Goal: Transaction & Acquisition: Download file/media

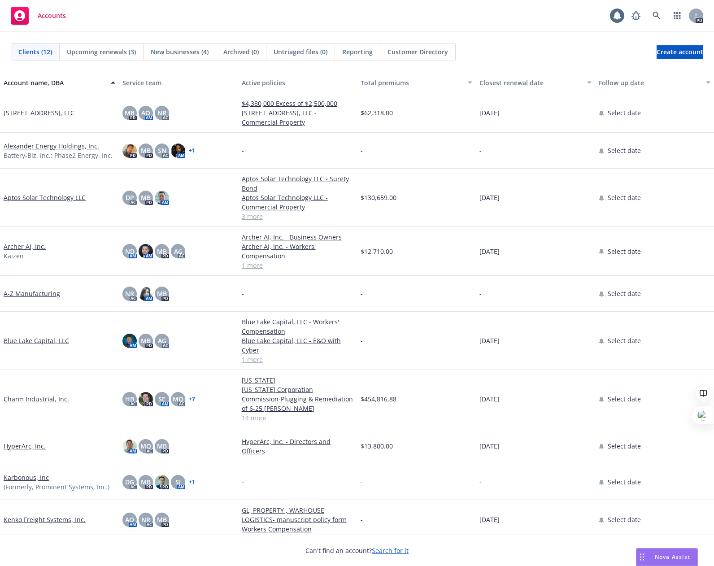
click at [22, 441] on link "HyperArc, Inc." at bounding box center [25, 445] width 42 height 9
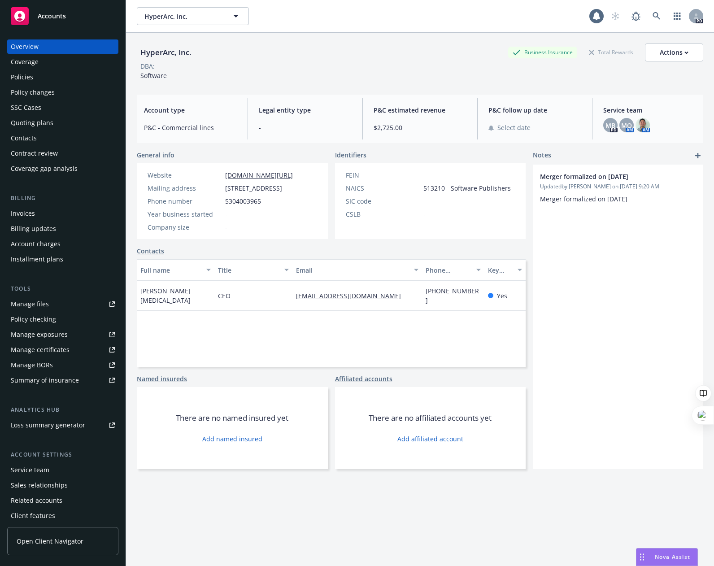
click at [29, 49] on div "Overview" at bounding box center [25, 46] width 28 height 14
click at [28, 79] on div "Policies" at bounding box center [22, 77] width 22 height 14
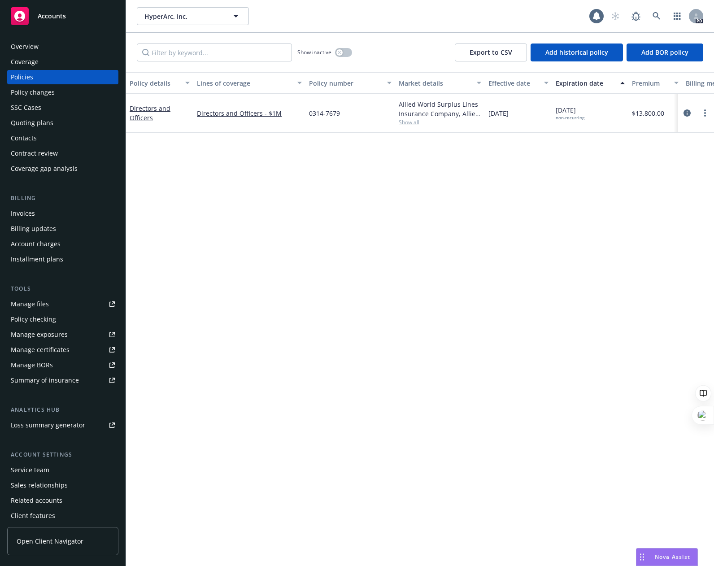
click at [19, 48] on div "Overview" at bounding box center [25, 46] width 28 height 14
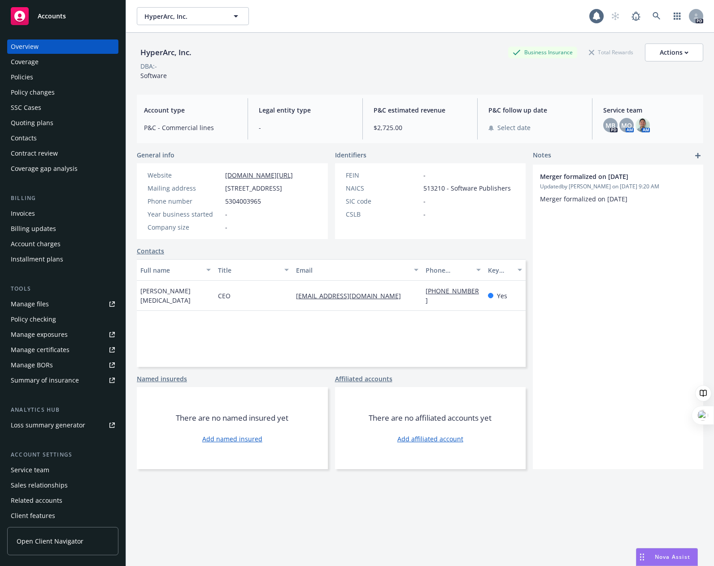
drag, startPoint x: 34, startPoint y: 51, endPoint x: 46, endPoint y: 45, distance: 13.4
click at [34, 51] on div "Overview" at bounding box center [25, 46] width 28 height 14
click at [158, 18] on span "HyperArc, Inc." at bounding box center [183, 16] width 78 height 9
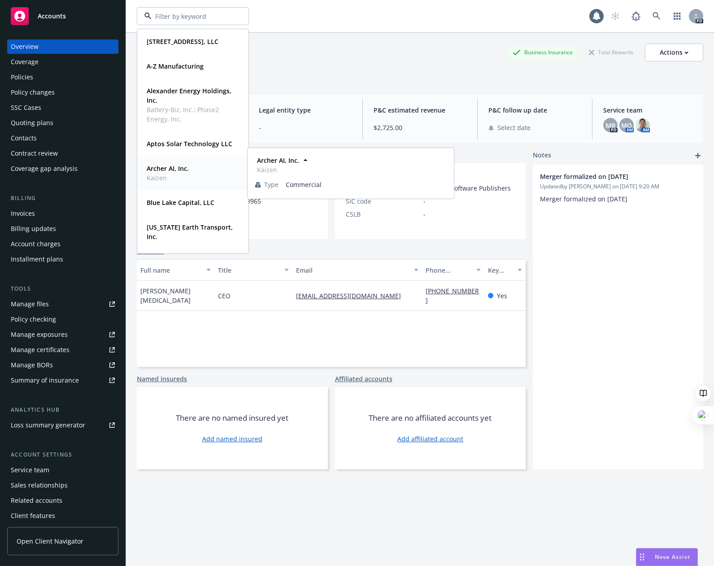
click at [171, 166] on strong "Archer AI, Inc." at bounding box center [168, 168] width 42 height 9
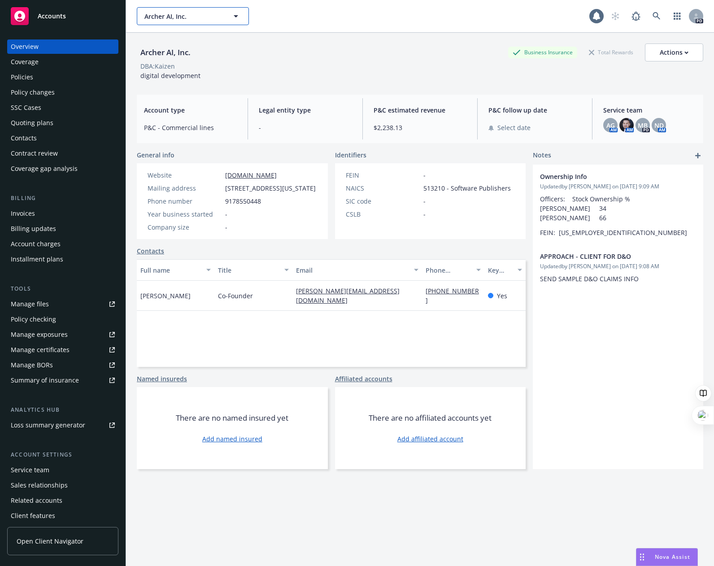
click at [183, 13] on span "Archer AI, Inc." at bounding box center [183, 16] width 78 height 9
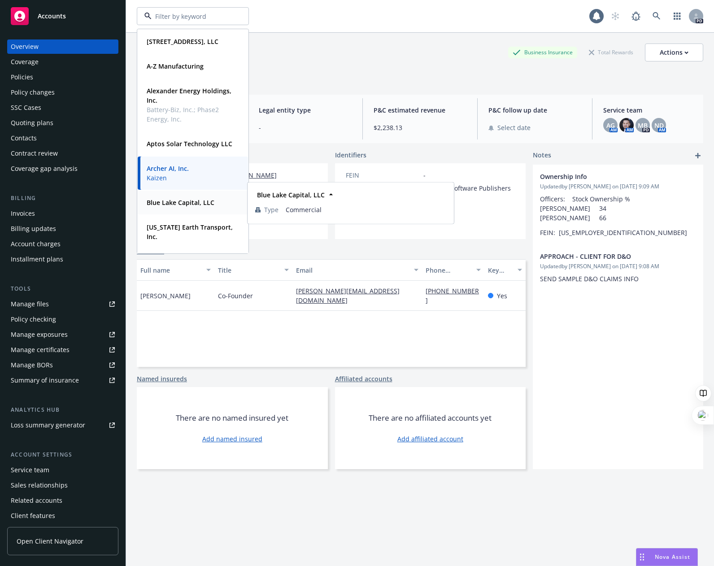
click at [196, 204] on strong "Blue Lake Capital, LLC" at bounding box center [181, 202] width 68 height 9
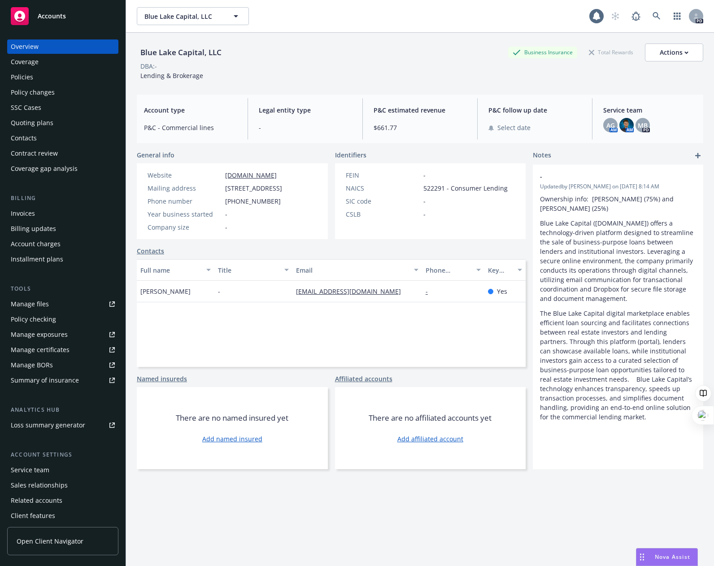
click at [25, 57] on div "Coverage" at bounding box center [25, 62] width 28 height 14
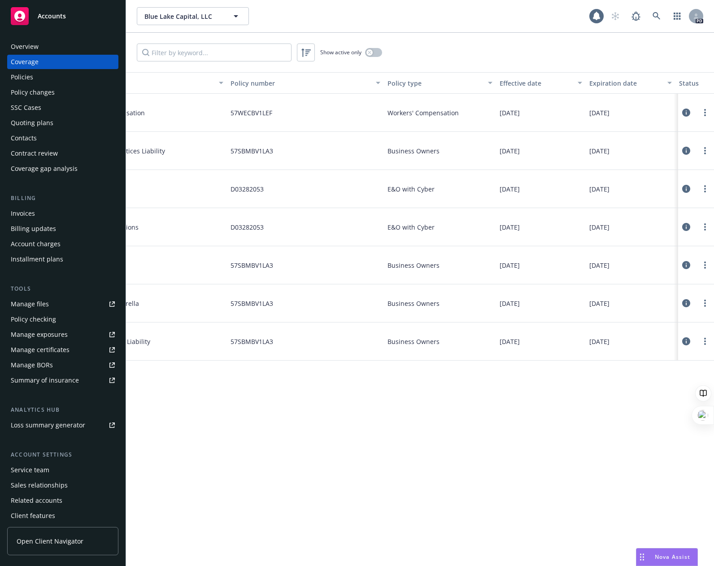
scroll to position [0, 121]
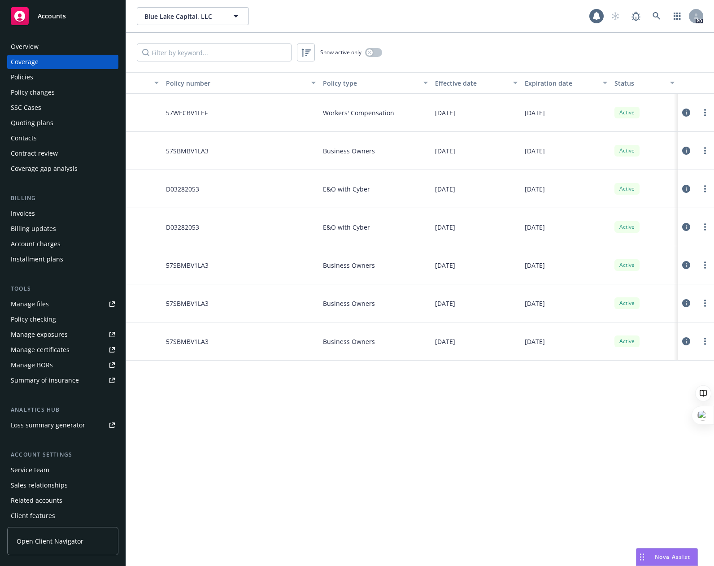
click at [13, 76] on div "Policies" at bounding box center [22, 77] width 22 height 14
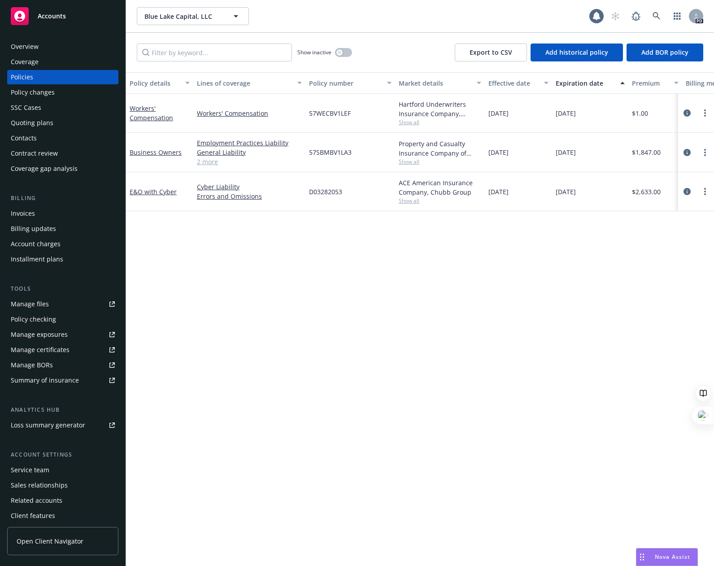
click at [25, 306] on div "Manage files" at bounding box center [30, 304] width 38 height 14
click at [540, 332] on div "Policy details Lines of coverage Policy number Market details Effective date Ex…" at bounding box center [420, 319] width 588 height 494
click at [315, 294] on div "Policy details Lines of coverage Policy number Market details Effective date Ex…" at bounding box center [420, 319] width 588 height 494
click at [362, 343] on div "Policy details Lines of coverage Policy number Market details Effective date Ex…" at bounding box center [420, 319] width 588 height 494
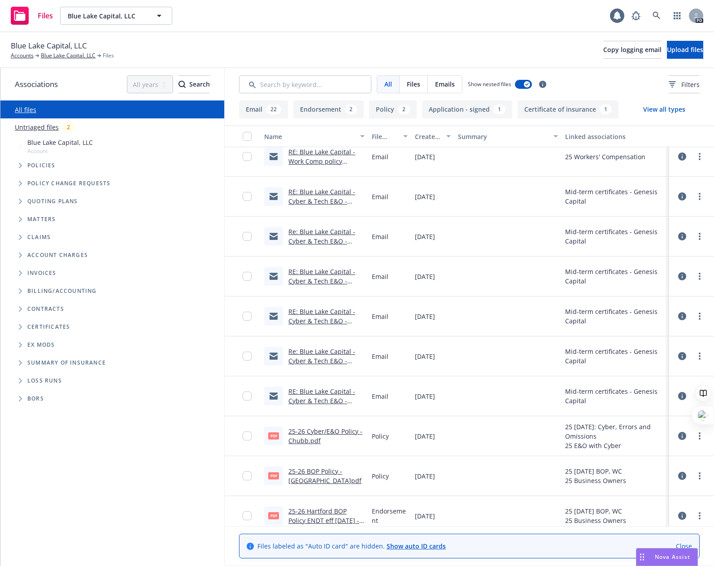
scroll to position [135, 0]
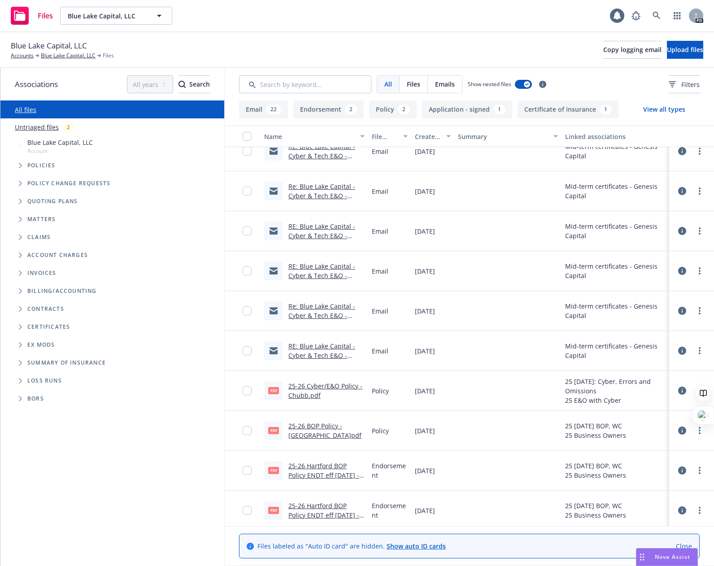
click at [307, 424] on link "25-26 BOP Policy - [GEOGRAPHIC_DATA]pdf" at bounding box center [324, 431] width 73 height 18
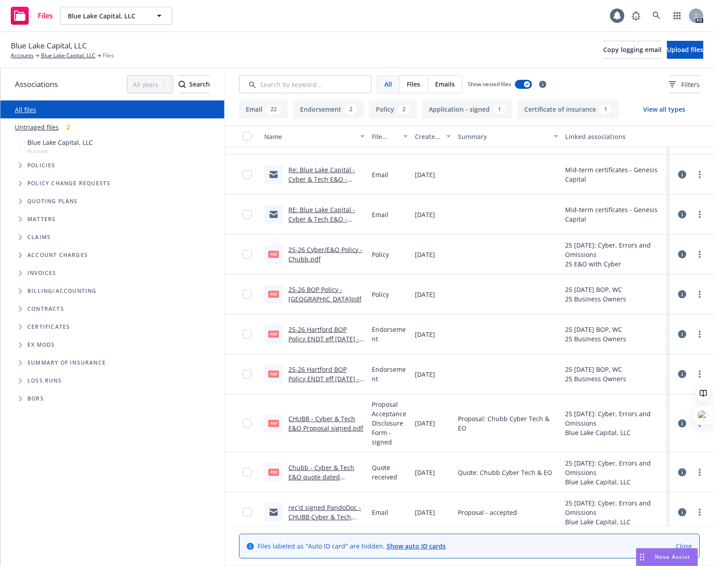
scroll to position [314, 0]
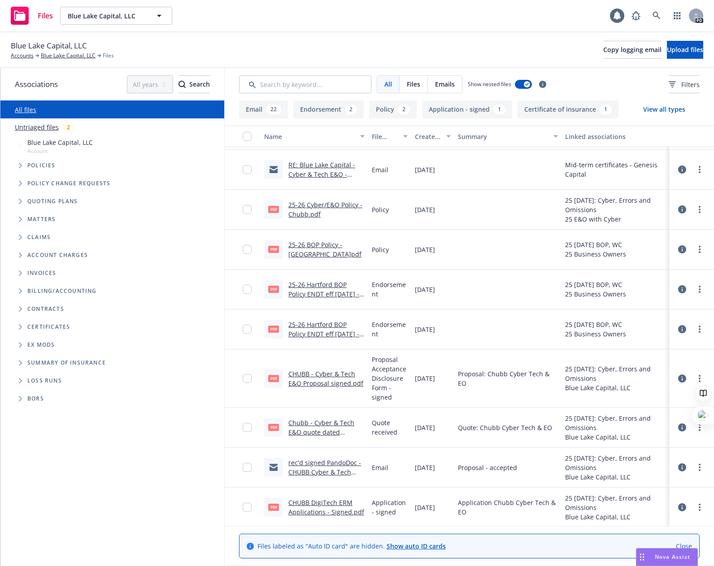
click at [313, 384] on link "CHUBB - Cyber & Tech E&O Proposal signed.pdf" at bounding box center [325, 379] width 75 height 18
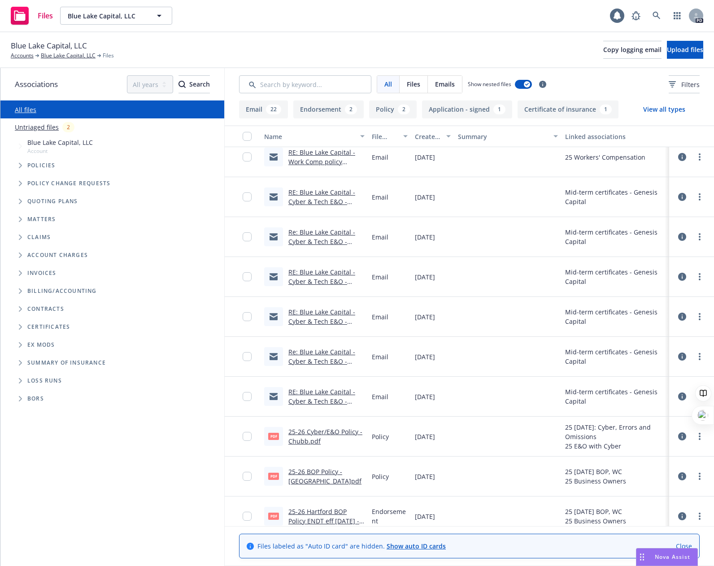
scroll to position [0, 0]
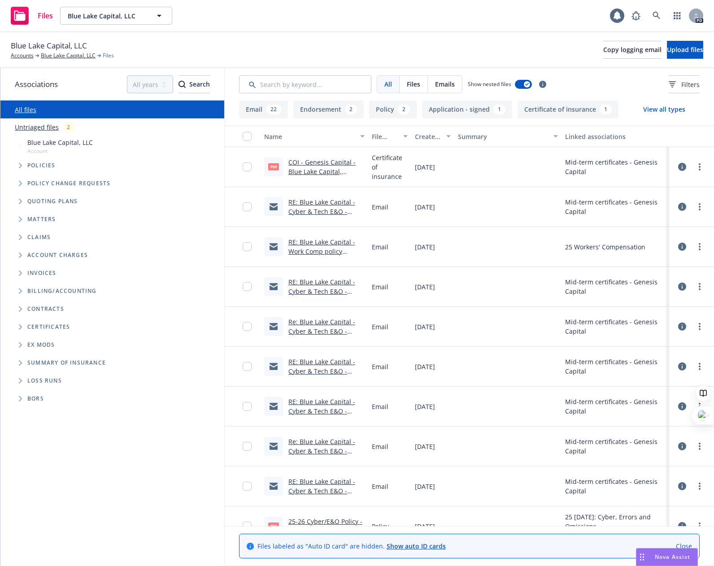
click at [310, 251] on link "RE: Blue Lake Capital - Work Comp policy info.msg" at bounding box center [321, 251] width 67 height 27
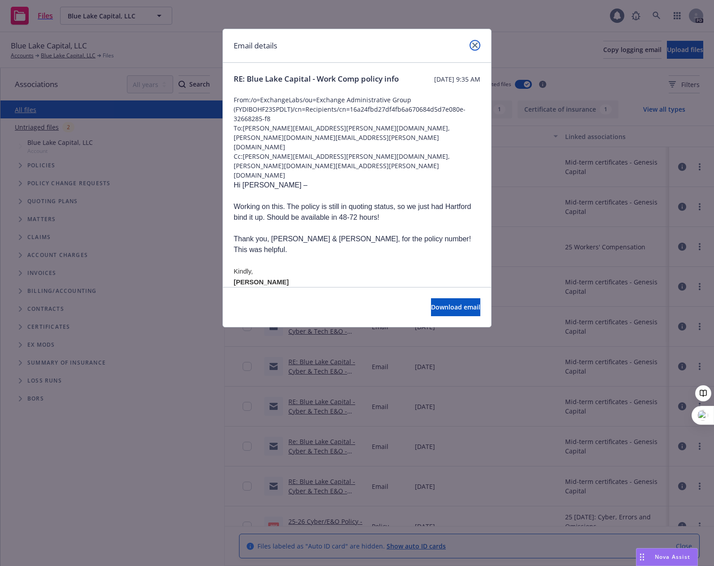
click at [476, 47] on icon "close" at bounding box center [474, 45] width 5 height 5
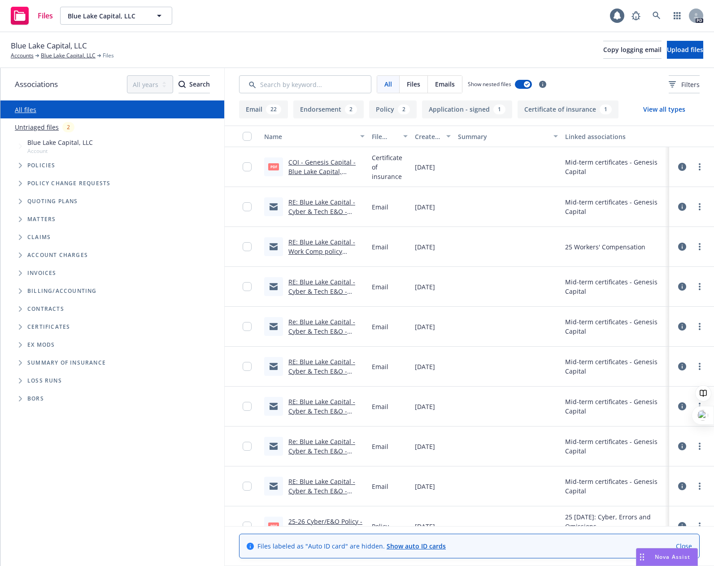
click at [21, 166] on icon "Tree Example" at bounding box center [20, 165] width 3 height 5
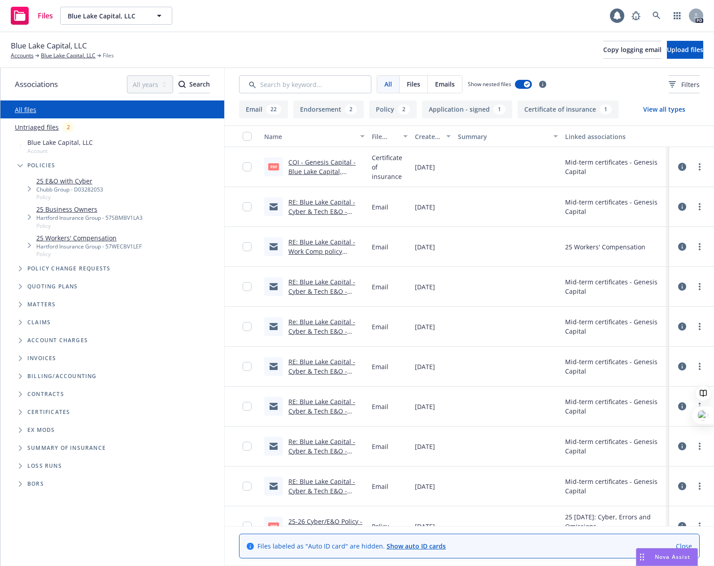
click at [67, 239] on link "25 Workers' Compensation" at bounding box center [88, 237] width 105 height 9
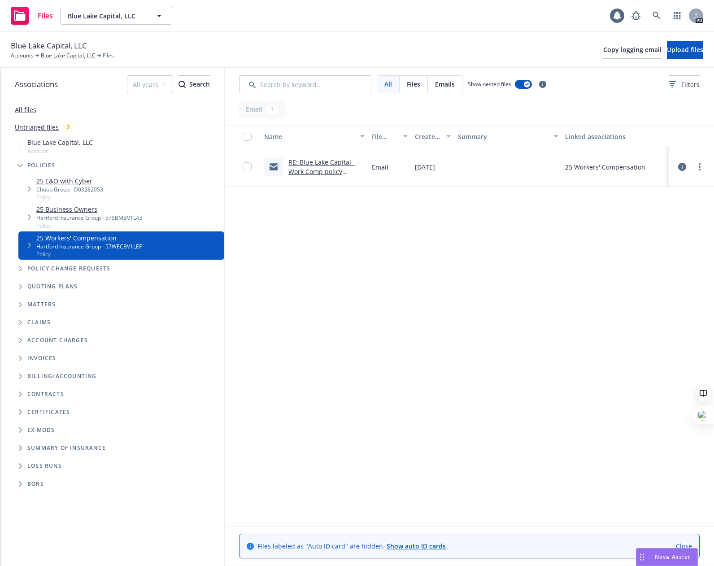
click at [321, 165] on link "RE: Blue Lake Capital - Work Comp policy info.msg" at bounding box center [321, 171] width 67 height 27
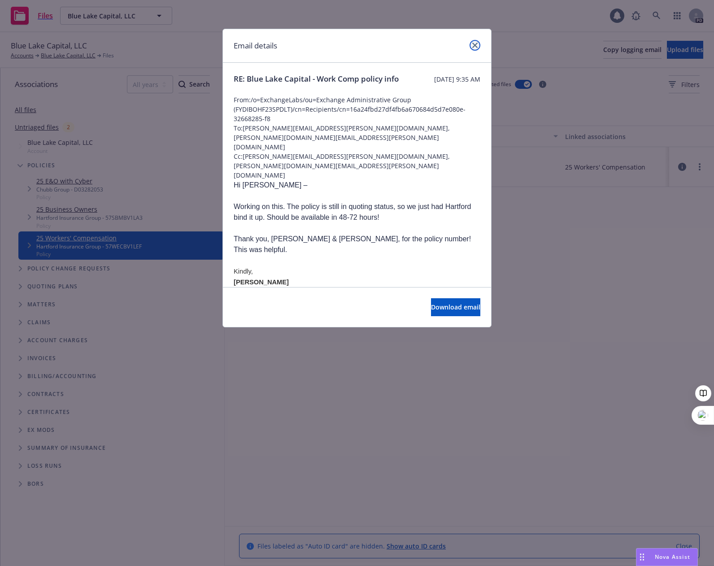
click at [474, 43] on icon "close" at bounding box center [474, 45] width 5 height 5
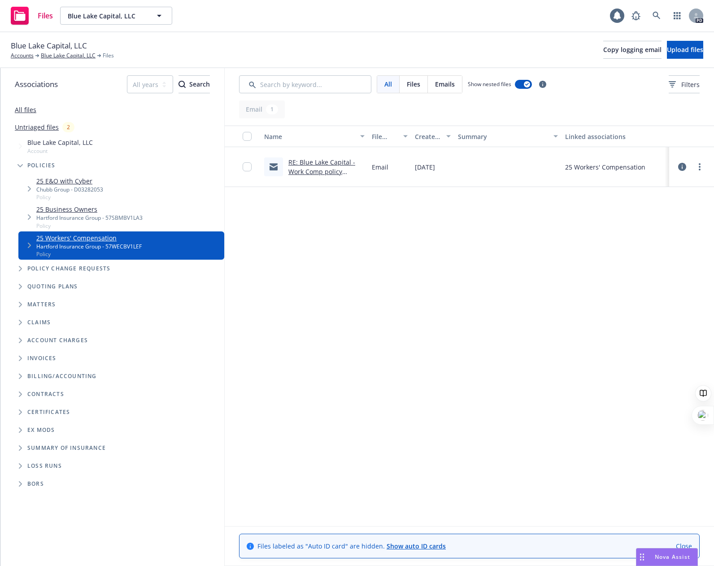
click at [674, 554] on span "Nova Assist" at bounding box center [672, 557] width 35 height 8
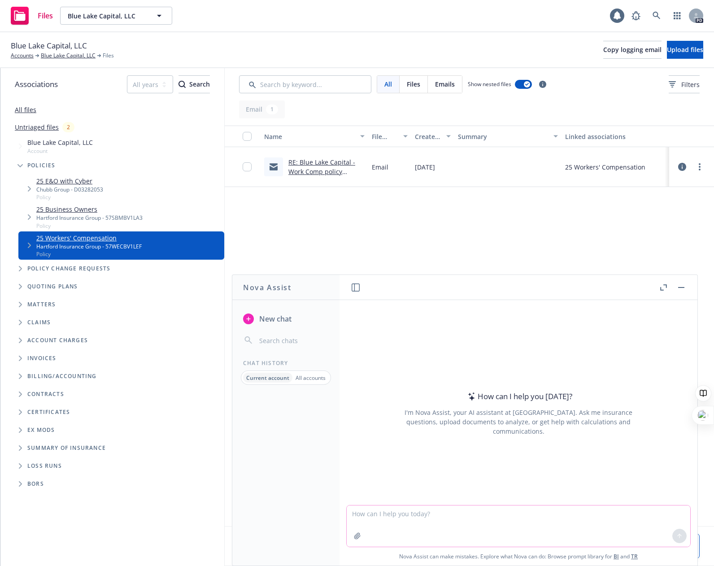
click at [436, 515] on textarea at bounding box center [519, 526] width 344 height 41
click at [309, 381] on div "All accounts" at bounding box center [310, 378] width 36 height 10
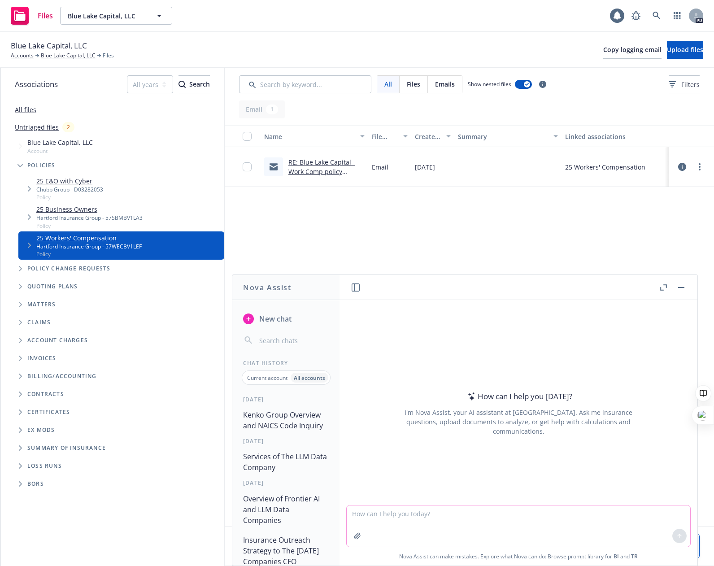
click at [426, 524] on textarea at bounding box center [519, 526] width 344 height 41
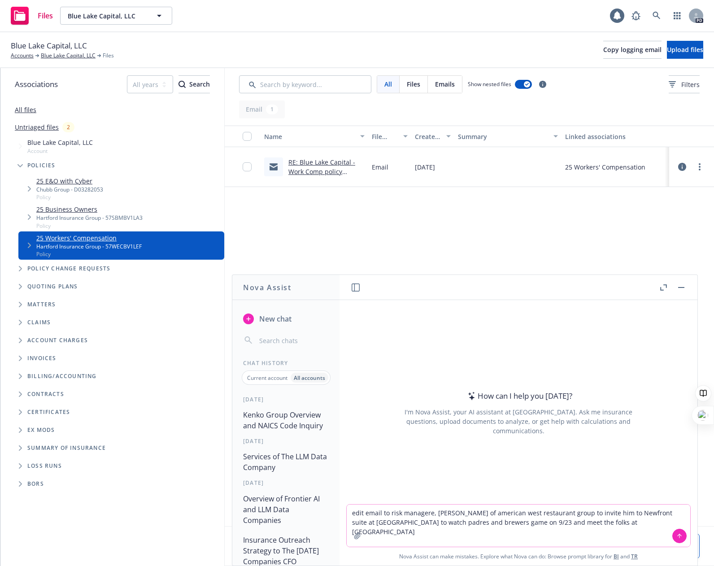
type textarea "edit email to risk managere, gene erdman of american west restaurant group to i…"
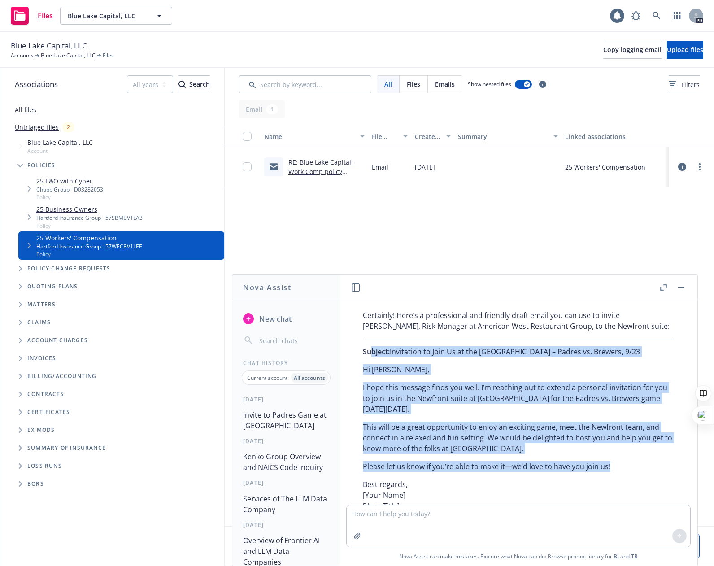
scroll to position [29, 0]
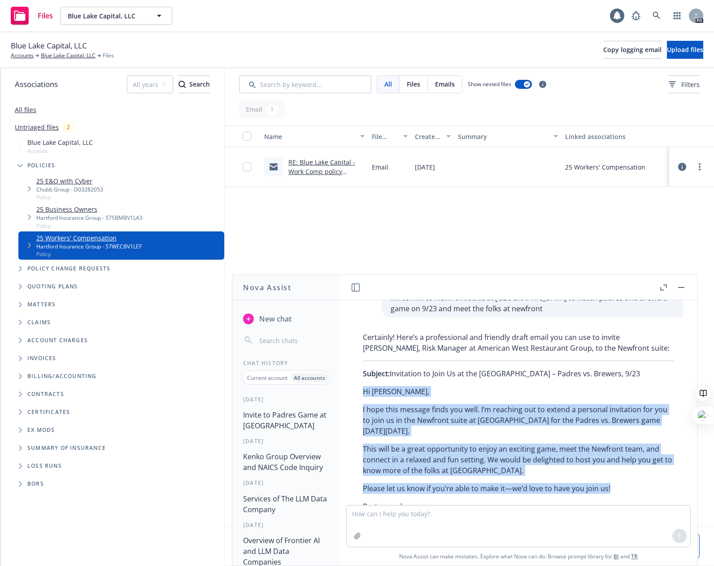
drag, startPoint x: 612, startPoint y: 399, endPoint x: 357, endPoint y: 392, distance: 255.4
click at [357, 392] on div "Certainly! Here’s a professional and friendly draft email you can use to invite…" at bounding box center [518, 450] width 329 height 245
copy div "Hi Gene, I hope this message finds you well. I’m reaching out to extend a perso…"
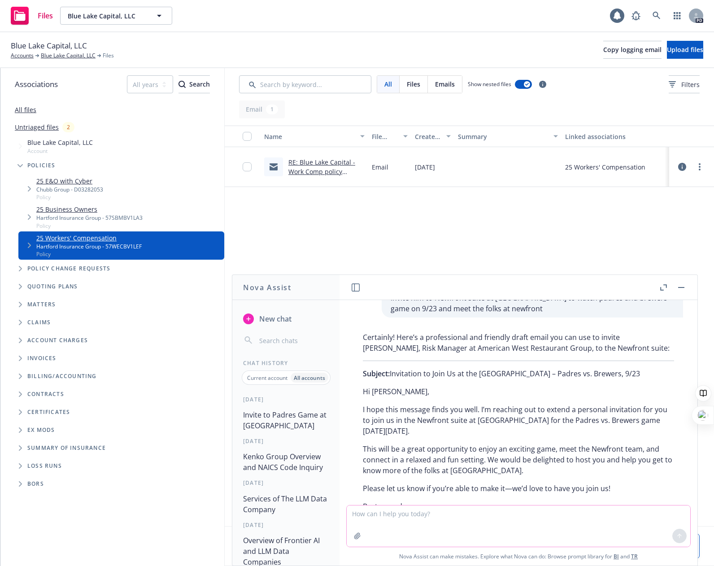
click at [436, 529] on textarea at bounding box center [519, 526] width 344 height 41
type textarea "WHAT DOES IT MEAN WHEN PE FIRM, SENTINAL CAPITAL EXITS AN INVESTMENT?"
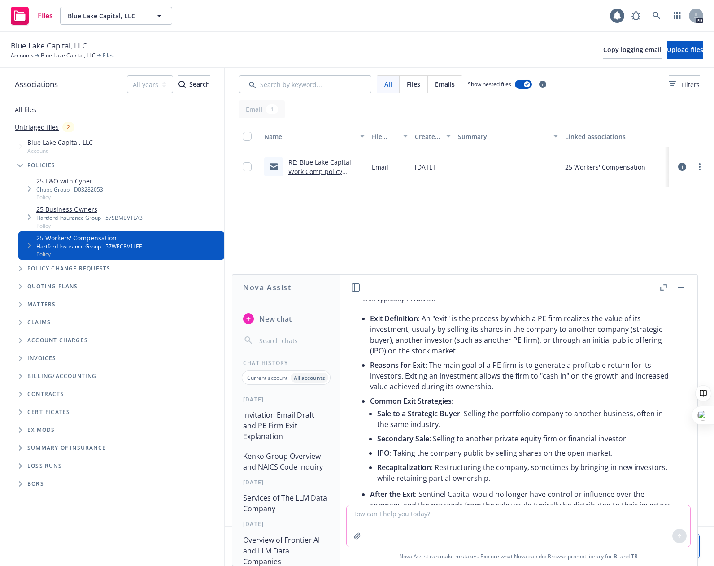
scroll to position [474, 0]
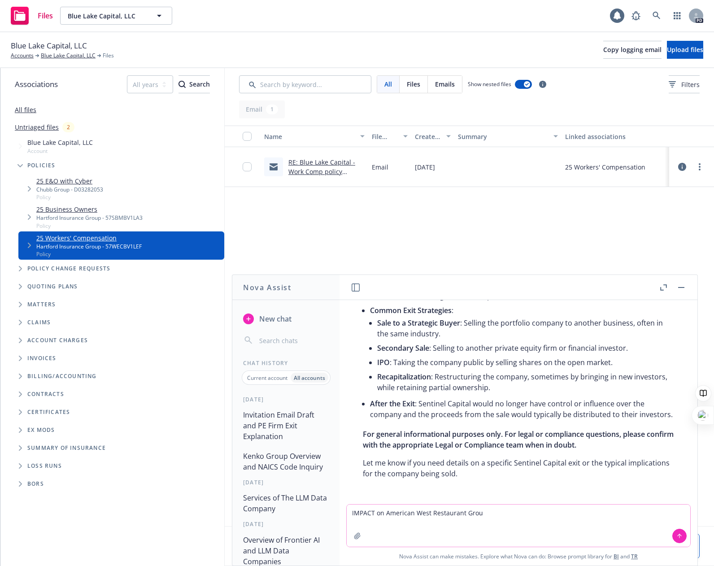
type textarea "IMPACT on American West Restaurant Group"
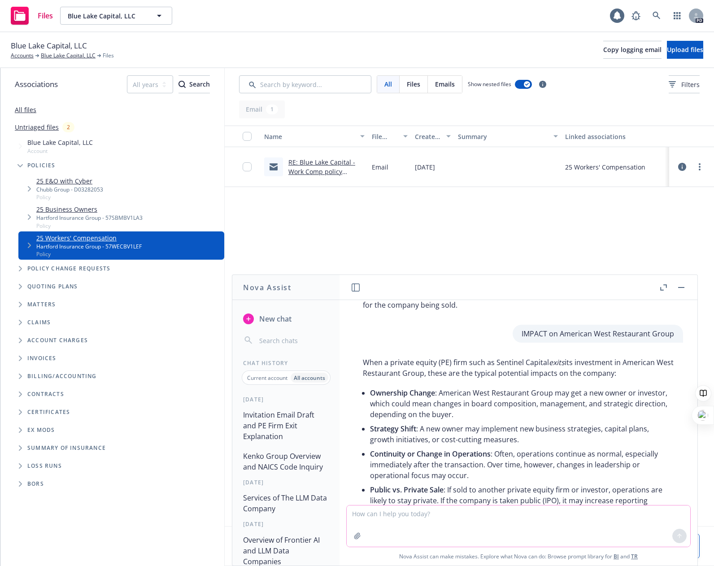
scroll to position [559, 0]
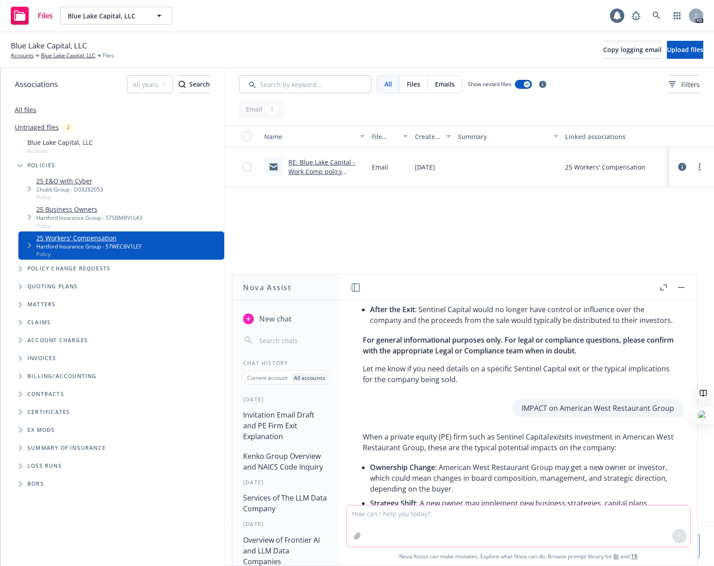
click at [458, 522] on textarea at bounding box center [519, 526] width 344 height 41
type textarea "who are the potential buyers"
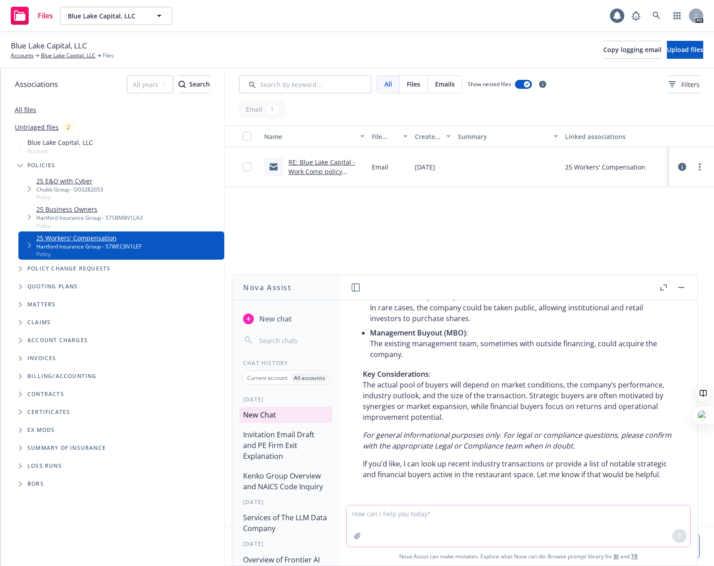
scroll to position [1289, 0]
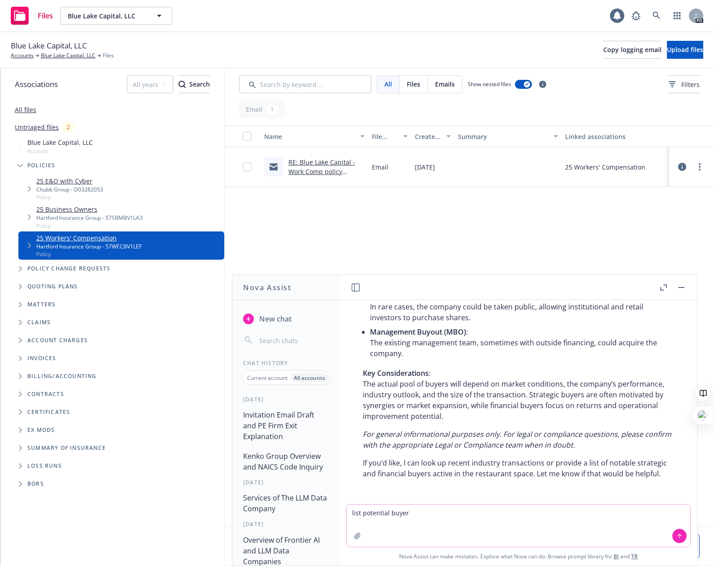
type textarea "list potential buyers"
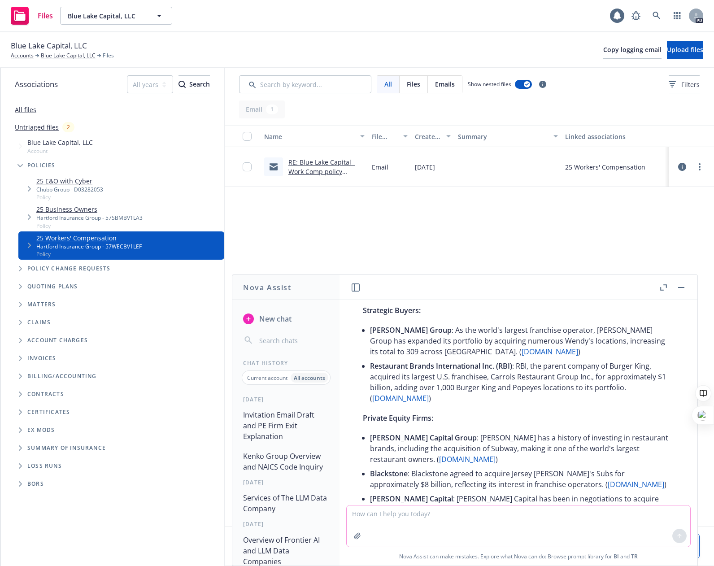
scroll to position [1527, 0]
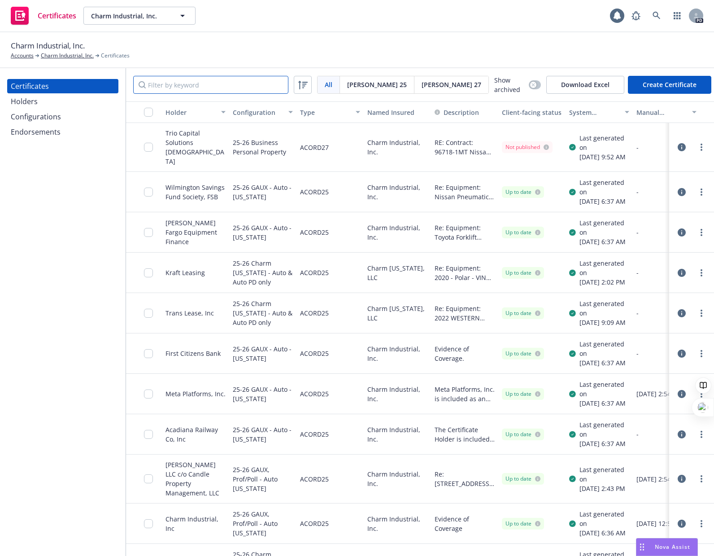
click at [167, 86] on input "Filter by keyword" at bounding box center [210, 85] width 155 height 18
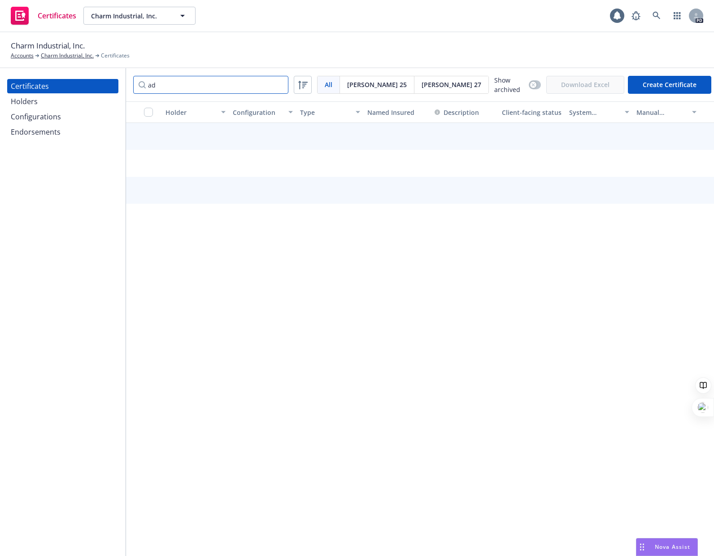
type input "a"
type input "c"
type input "acadiana"
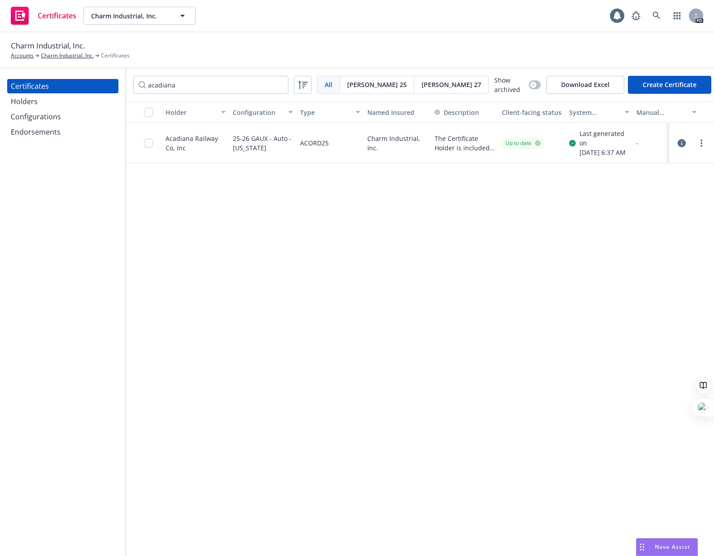
click at [683, 147] on icon "button" at bounding box center [682, 143] width 8 height 8
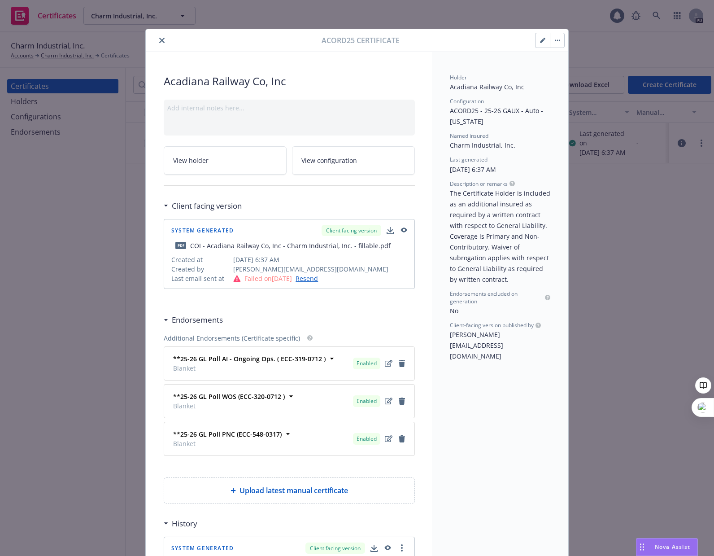
click at [159, 39] on icon "close" at bounding box center [161, 40] width 5 height 5
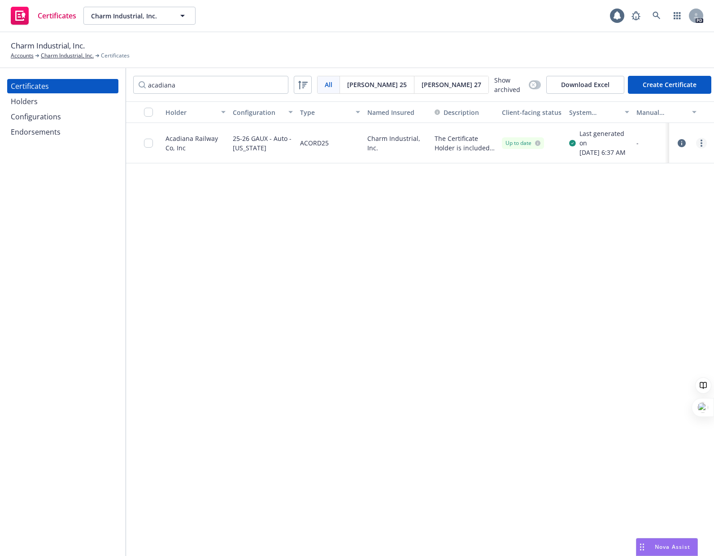
click at [703, 145] on link "more" at bounding box center [701, 143] width 11 height 11
click at [663, 271] on link "Download uneditable generated certificate" at bounding box center [635, 272] width 144 height 18
